Goal: Information Seeking & Learning: Understand process/instructions

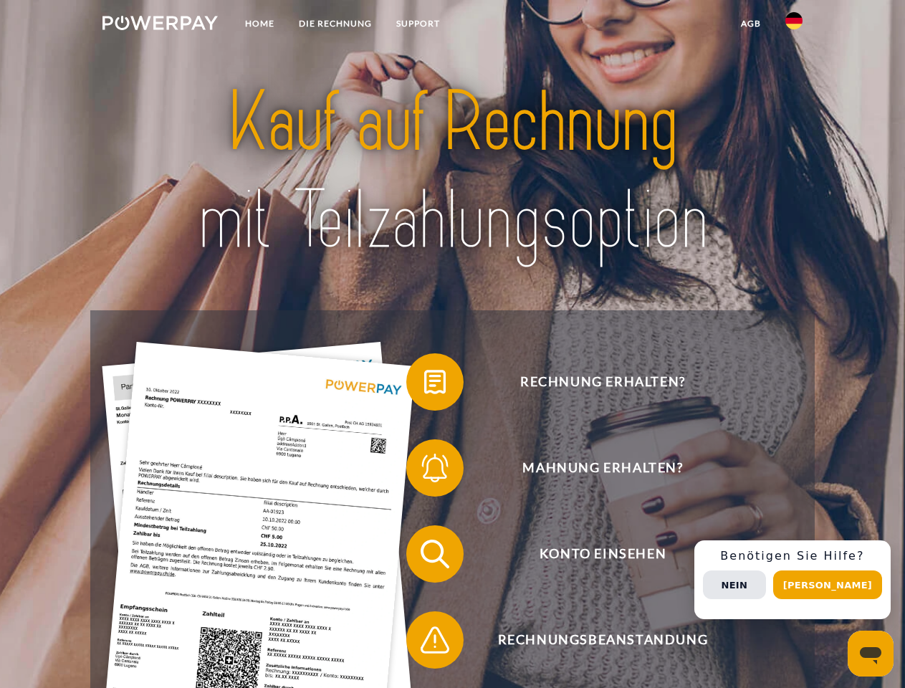
click at [160, 25] on img at bounding box center [160, 23] width 115 height 14
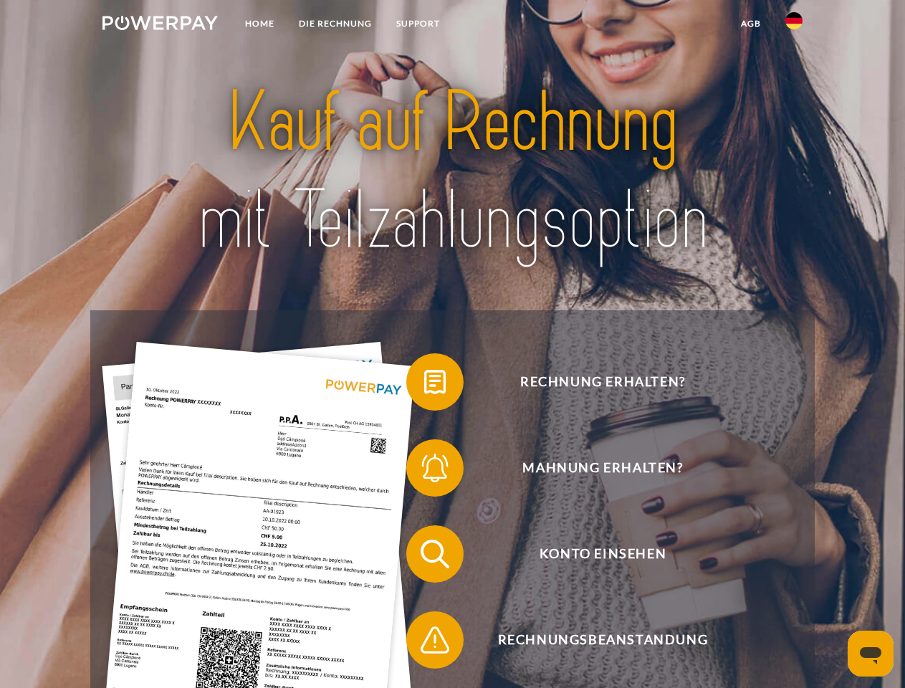
click at [794, 25] on img at bounding box center [794, 20] width 17 height 17
click at [751, 24] on link "agb" at bounding box center [751, 24] width 44 height 26
click at [424, 385] on span at bounding box center [414, 382] width 72 height 72
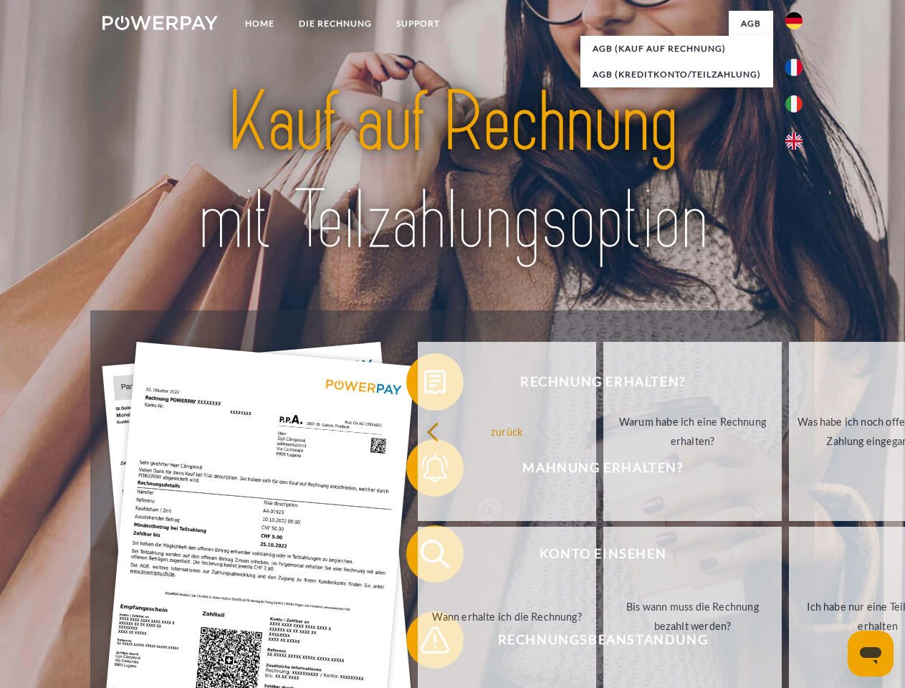
click at [424, 471] on div "zurück Warum habe ich eine Rechnung erhalten? Was habe ich noch offen, ist mein…" at bounding box center [693, 524] width 579 height 370
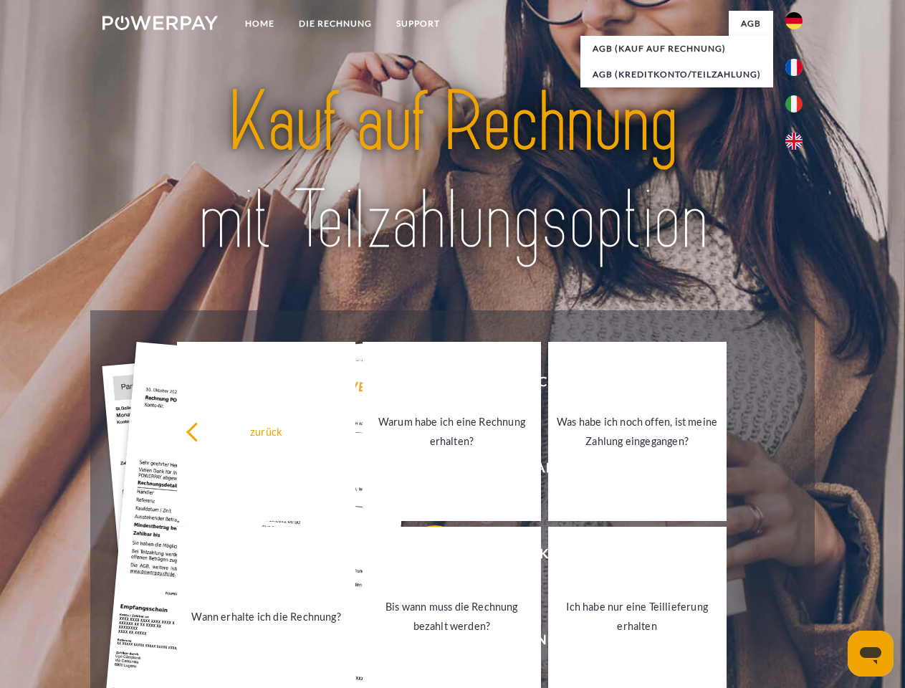
click at [424, 557] on link "Bis wann muss die Rechnung bezahlt werden?" at bounding box center [452, 616] width 179 height 179
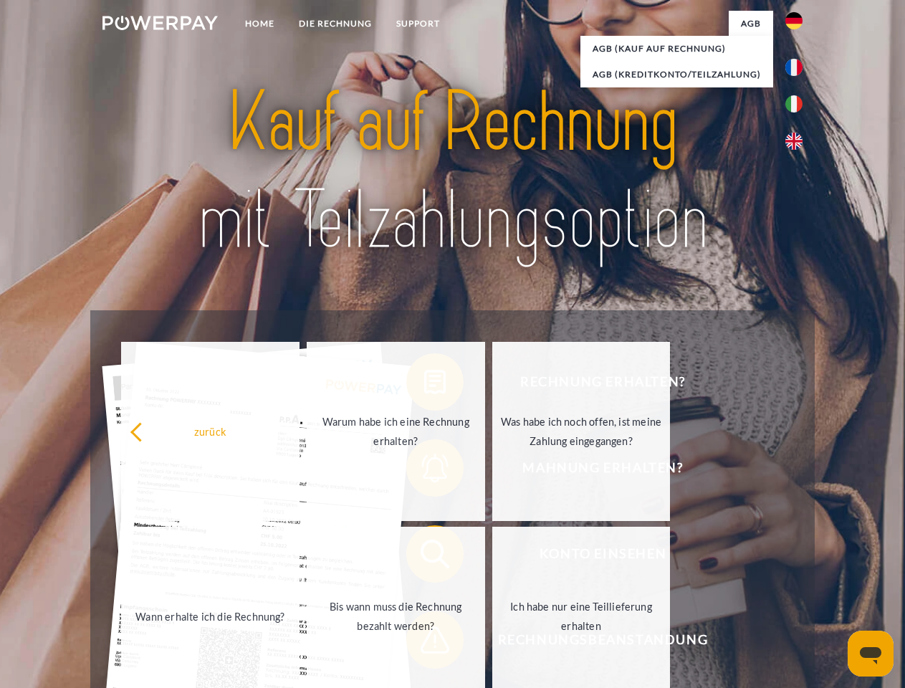
click at [424, 643] on span at bounding box center [414, 640] width 72 height 72
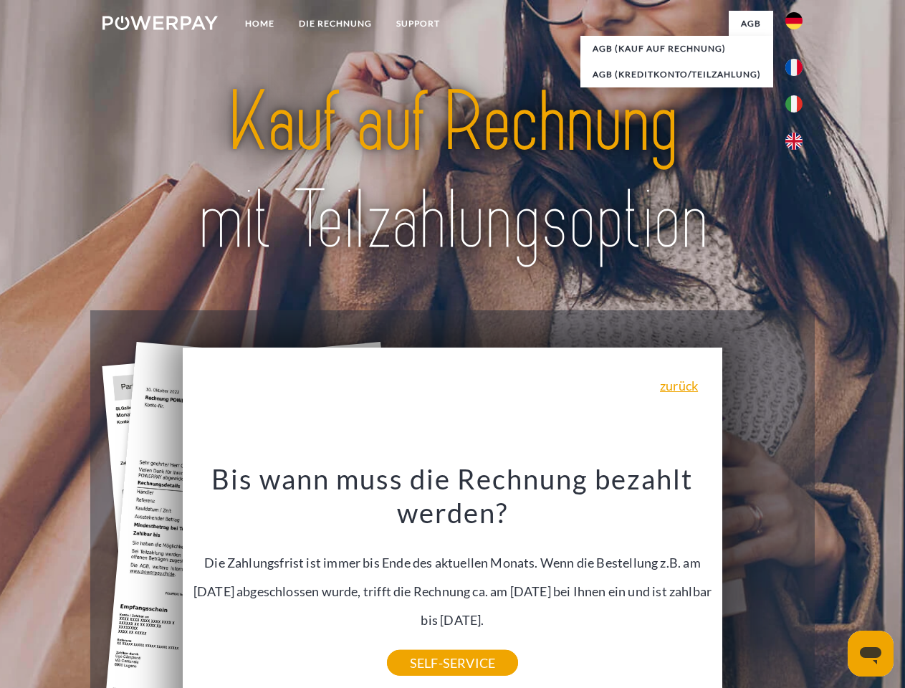
click at [798, 580] on div "Rechnung erhalten? Mahnung erhalten? Konto einsehen" at bounding box center [452, 597] width 724 height 574
click at [763, 583] on span "Konto einsehen" at bounding box center [602, 554] width 351 height 57
click at [833, 585] on header "Home DIE RECHNUNG SUPPORT" at bounding box center [452, 495] width 905 height 990
